Goal: Navigation & Orientation: Find specific page/section

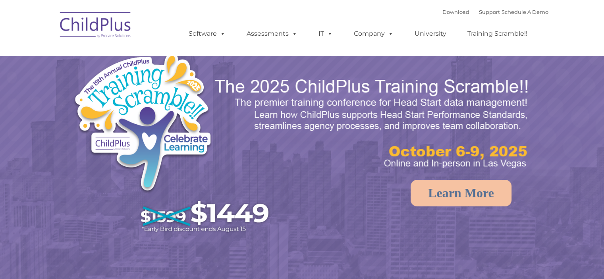
select select "MEDIUM"
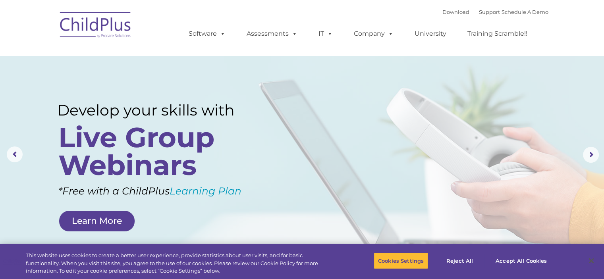
click at [557, 54] on nav "Download Support | Schedule A Demo  MENU MENU Software ChildPlus: The original…" at bounding box center [302, 28] width 604 height 56
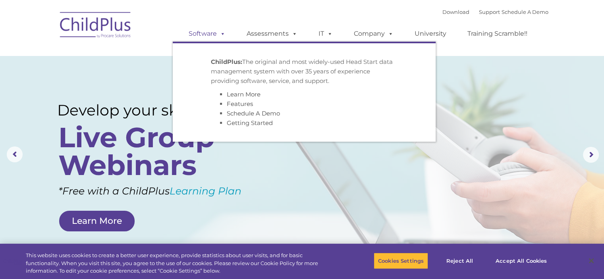
click at [212, 31] on link "Software" at bounding box center [207, 34] width 53 height 16
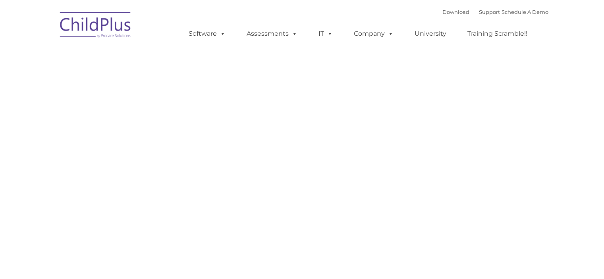
type input ""
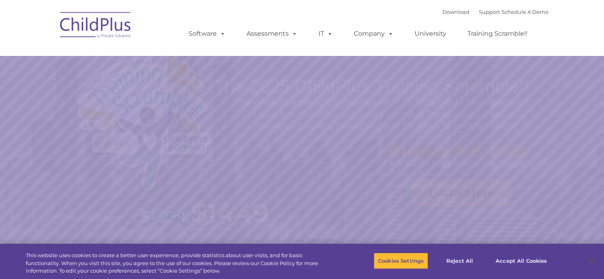
select select "MEDIUM"
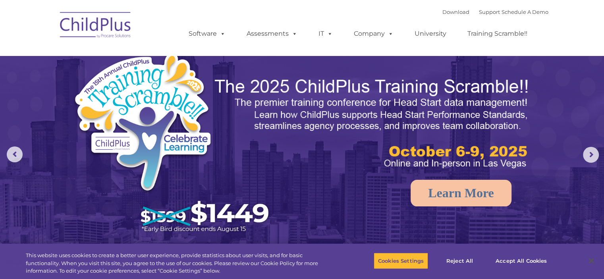
click at [545, 107] on img at bounding box center [302, 190] width 604 height 380
